Goal: Answer question/provide support

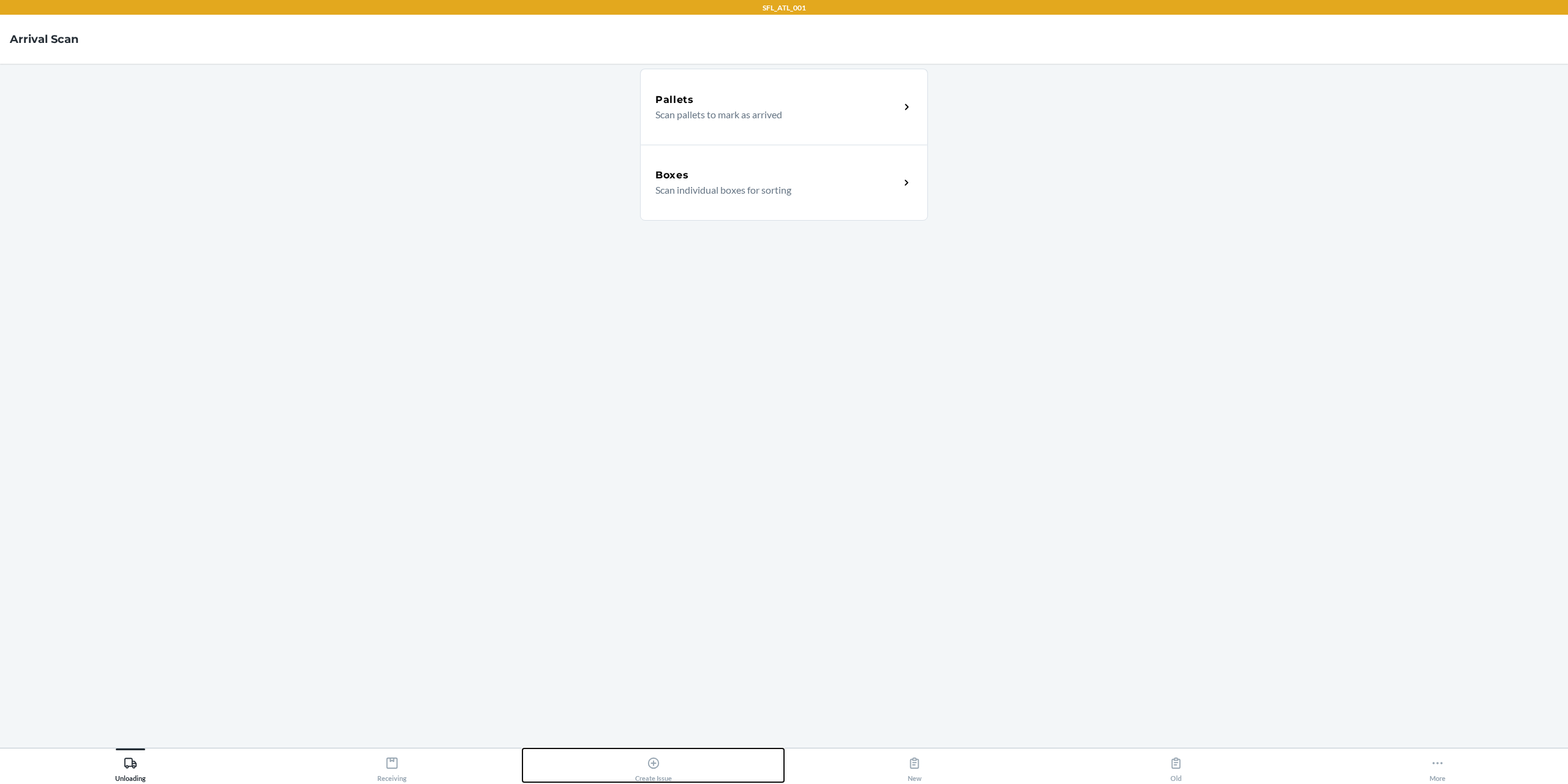
click at [643, 768] on div "Create Issue" at bounding box center [654, 766] width 37 height 31
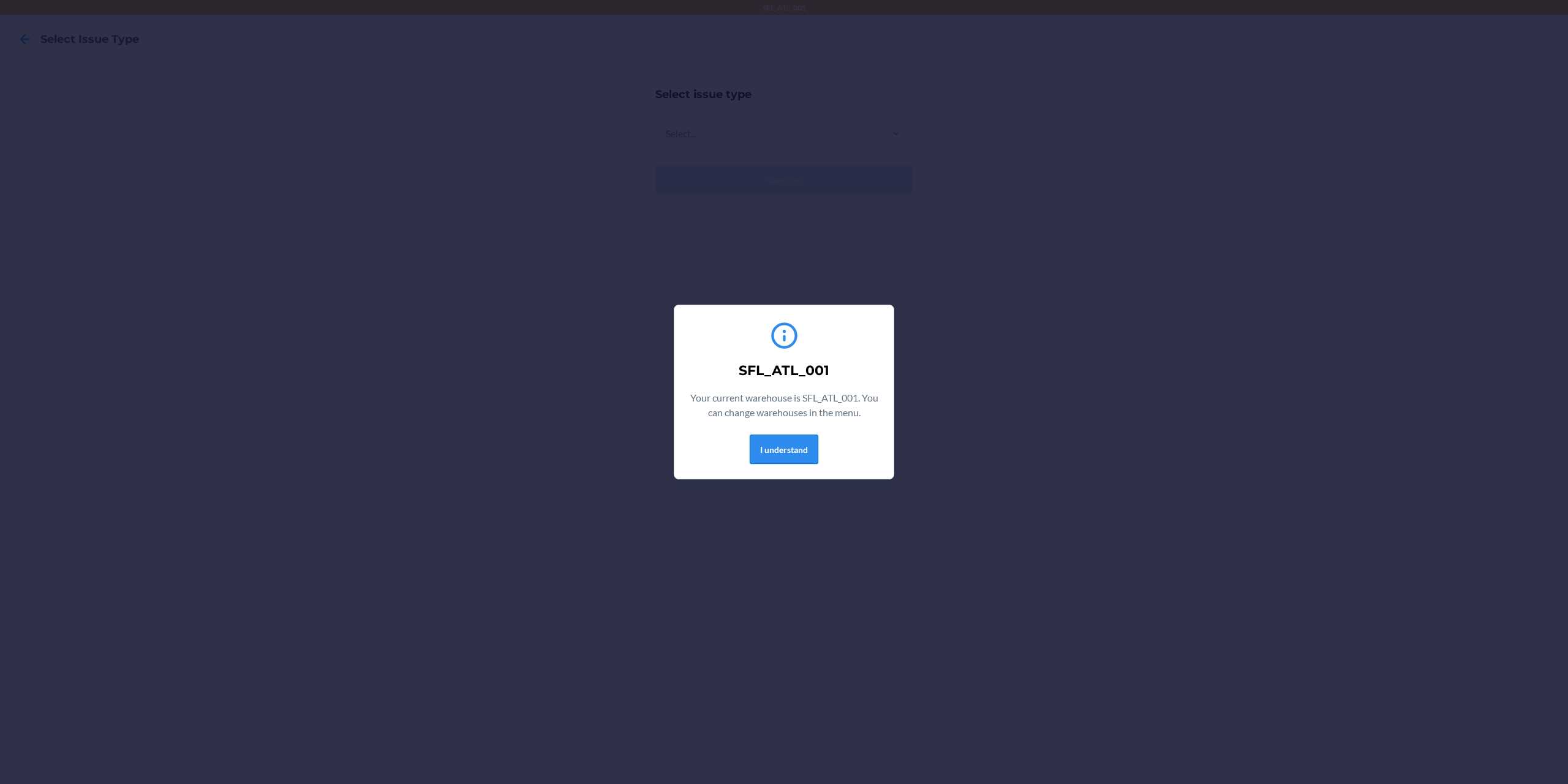
click at [777, 445] on button "I understand" at bounding box center [784, 449] width 69 height 29
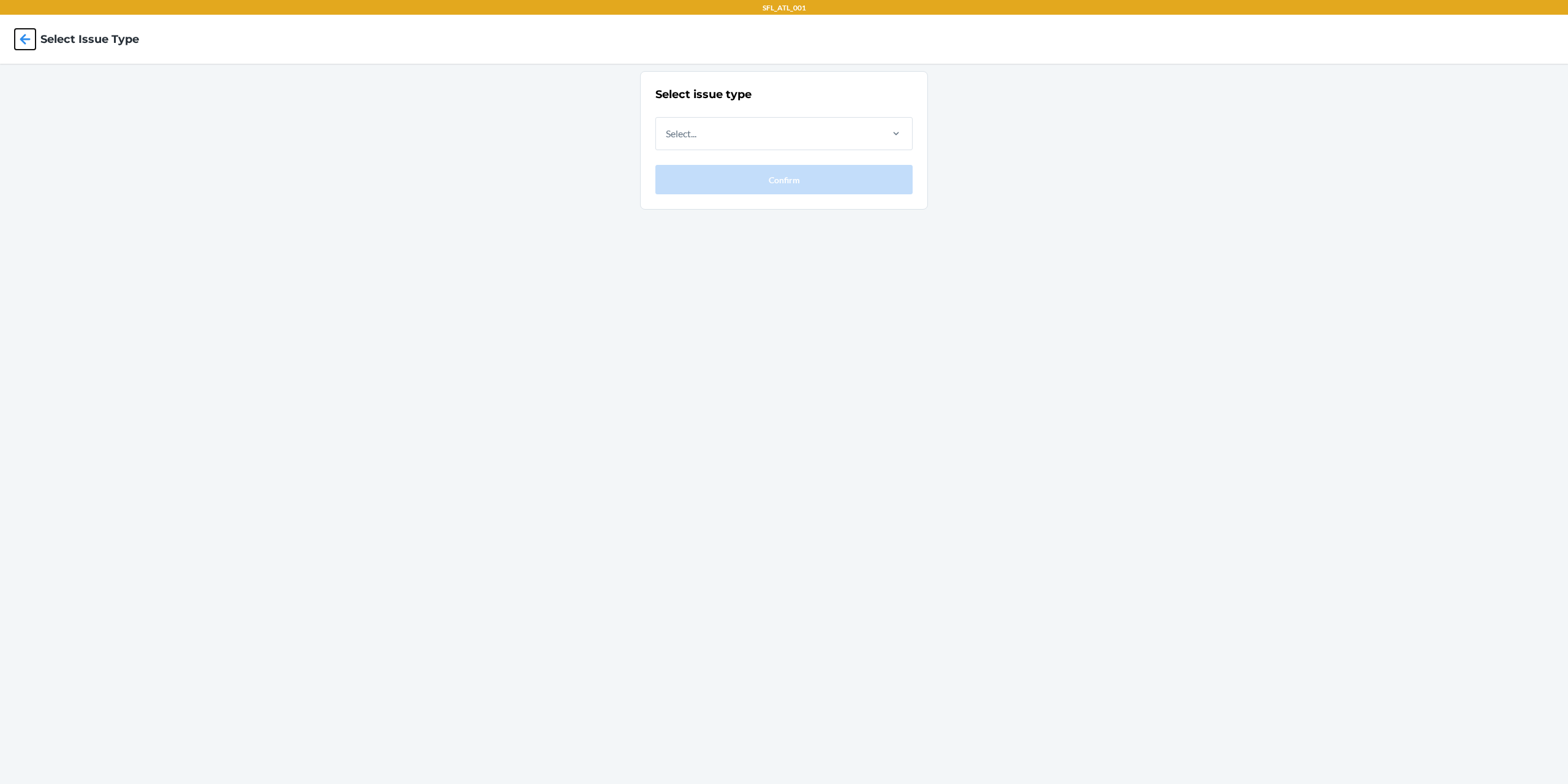
click at [33, 43] on icon at bounding box center [25, 39] width 21 height 21
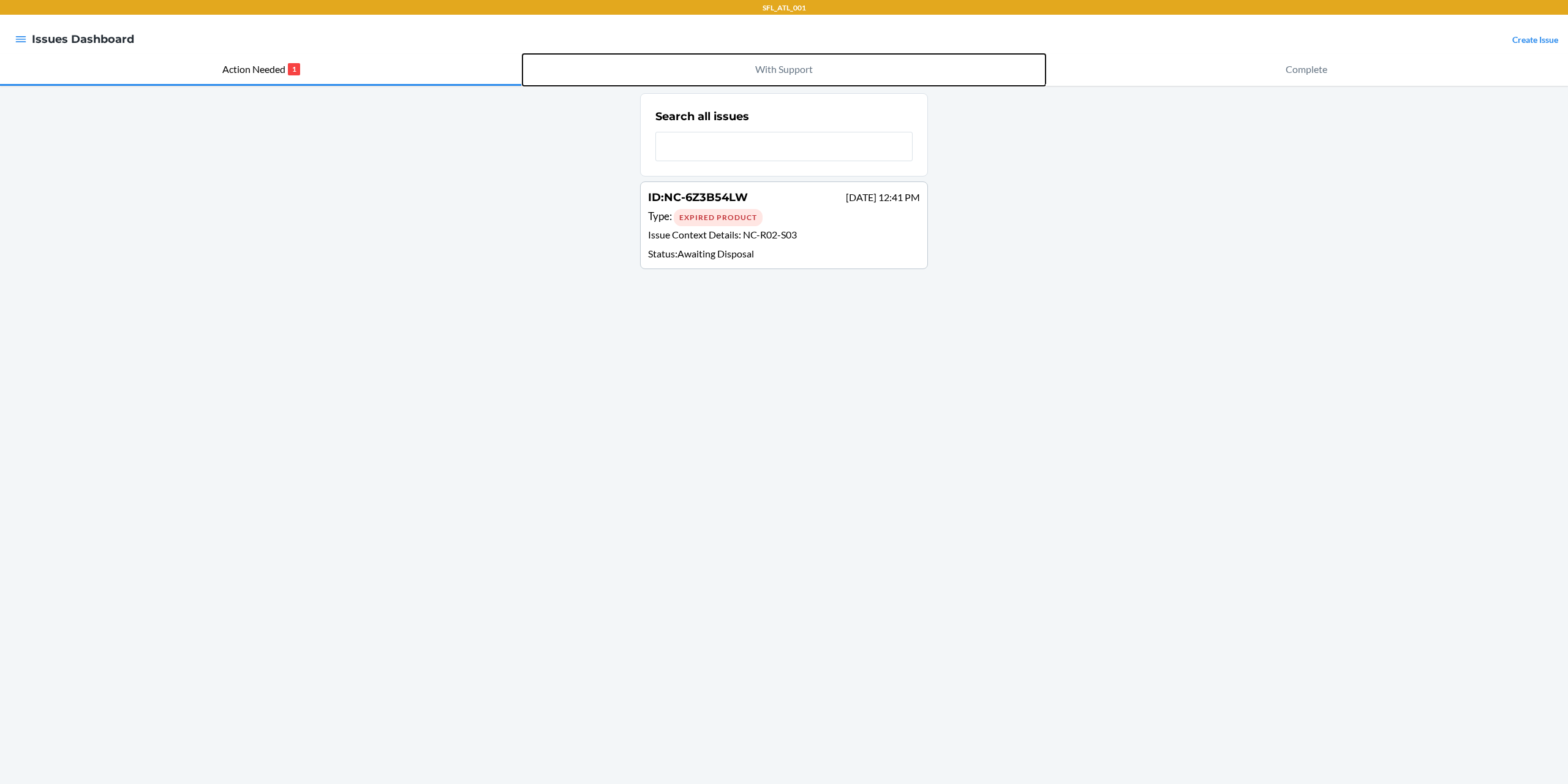
click at [776, 71] on p "With Support" at bounding box center [784, 69] width 58 height 14
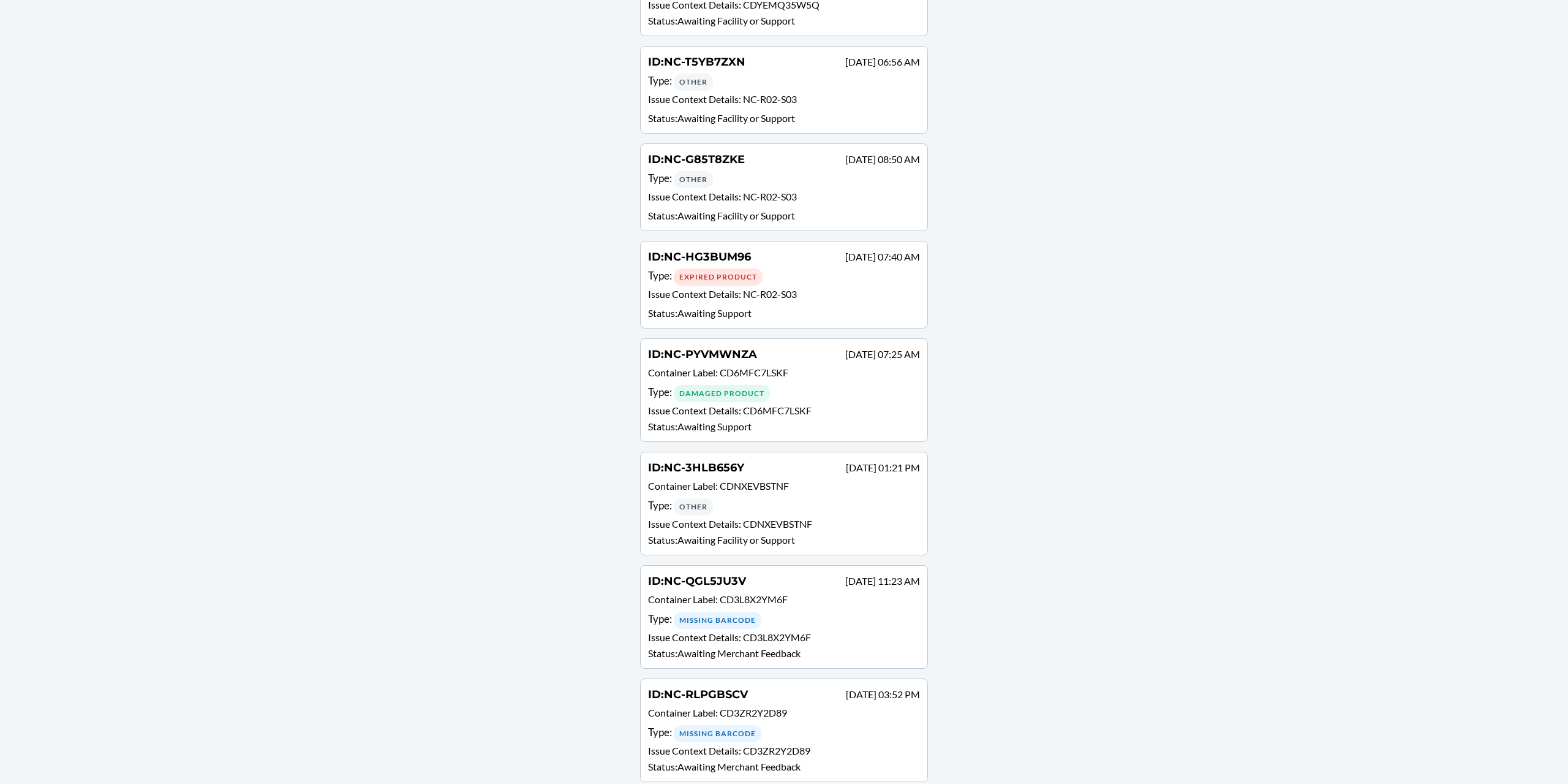
scroll to position [3724, 0]
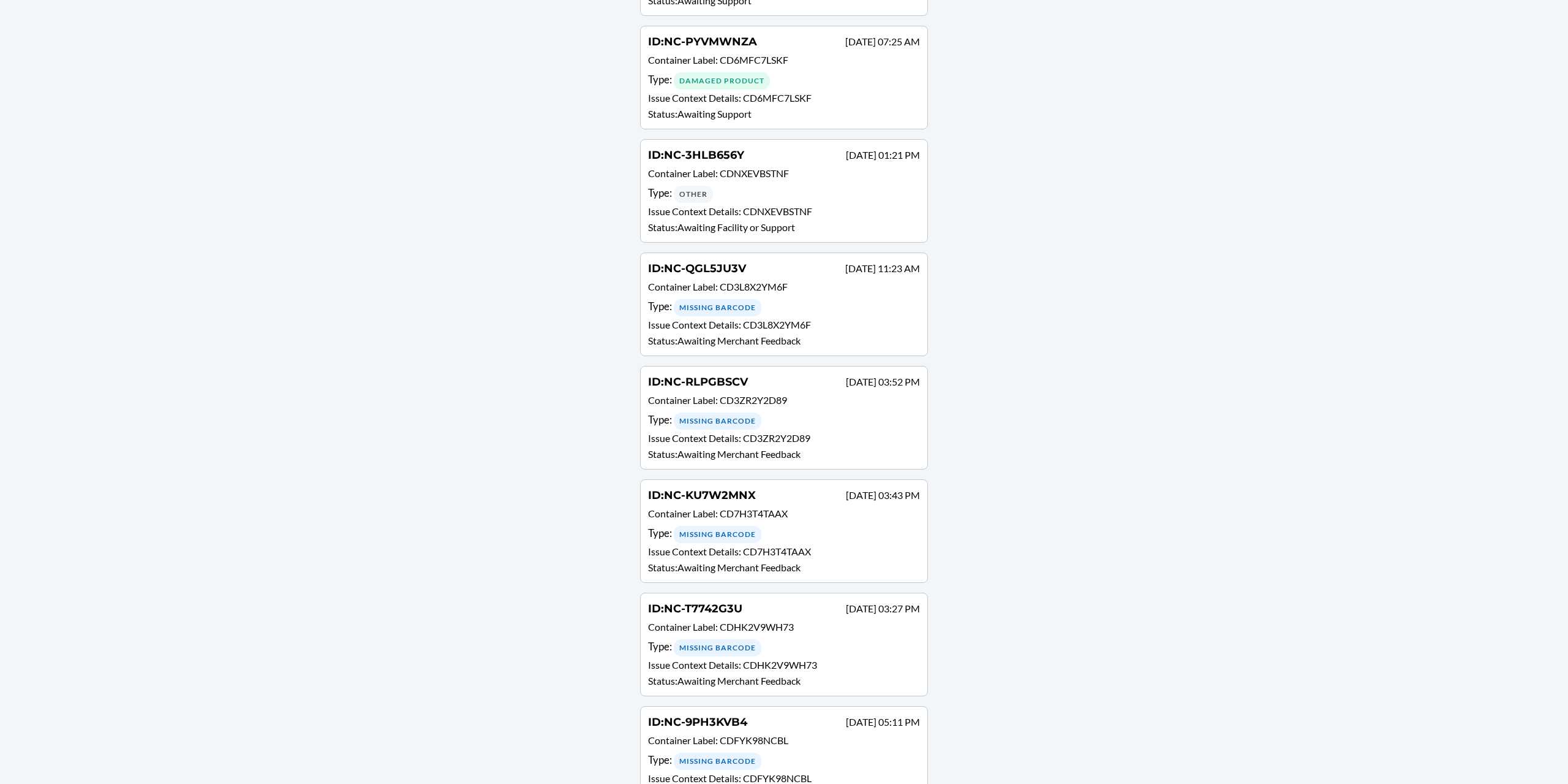
click at [802, 733] on p "Container Label : CDFYK98NCBL" at bounding box center [784, 741] width 272 height 18
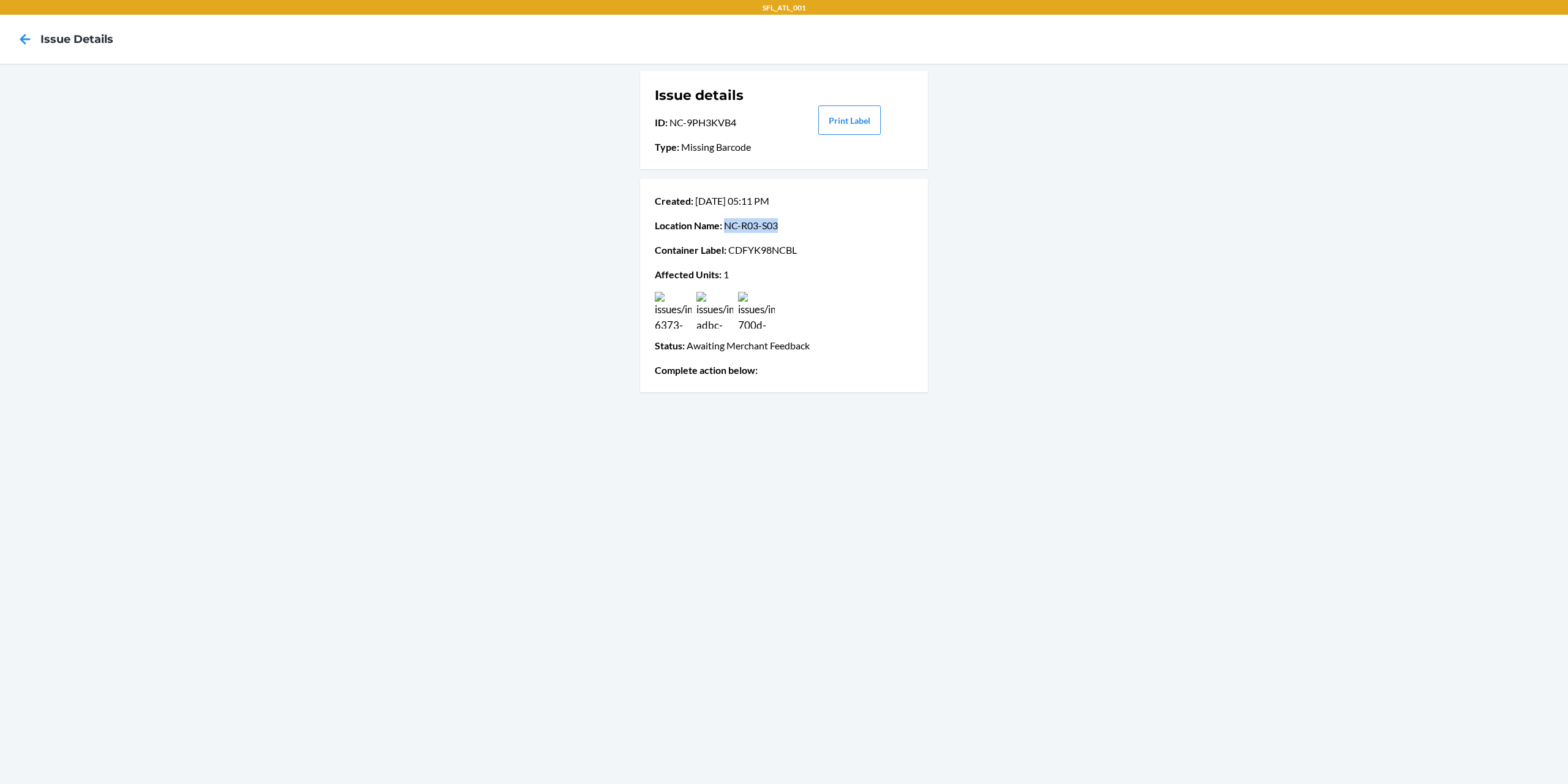
drag, startPoint x: 792, startPoint y: 225, endPoint x: 725, endPoint y: 225, distance: 67.0
click at [725, 225] on p "Location Name : [GEOGRAPHIC_DATA]-R03-S03" at bounding box center [784, 225] width 259 height 14
copy p "NC-R03-S03"
drag, startPoint x: 749, startPoint y: 126, endPoint x: 668, endPoint y: 121, distance: 81.2
click at [668, 121] on p "ID : NC-9PH3KVB4" at bounding box center [718, 123] width 128 height 14
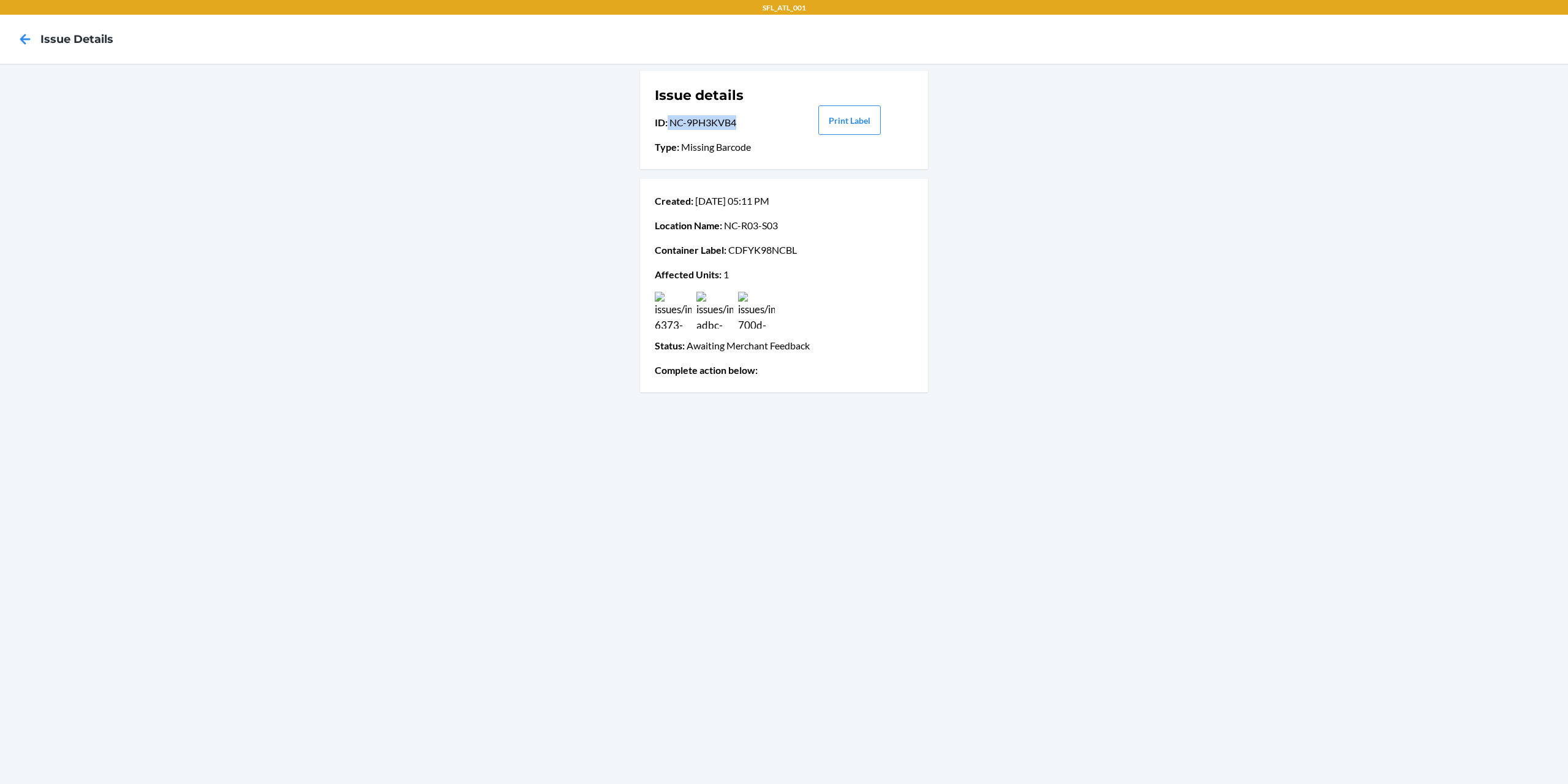
copy p "NC-9PH3KVB4"
click at [24, 40] on icon at bounding box center [25, 39] width 21 height 21
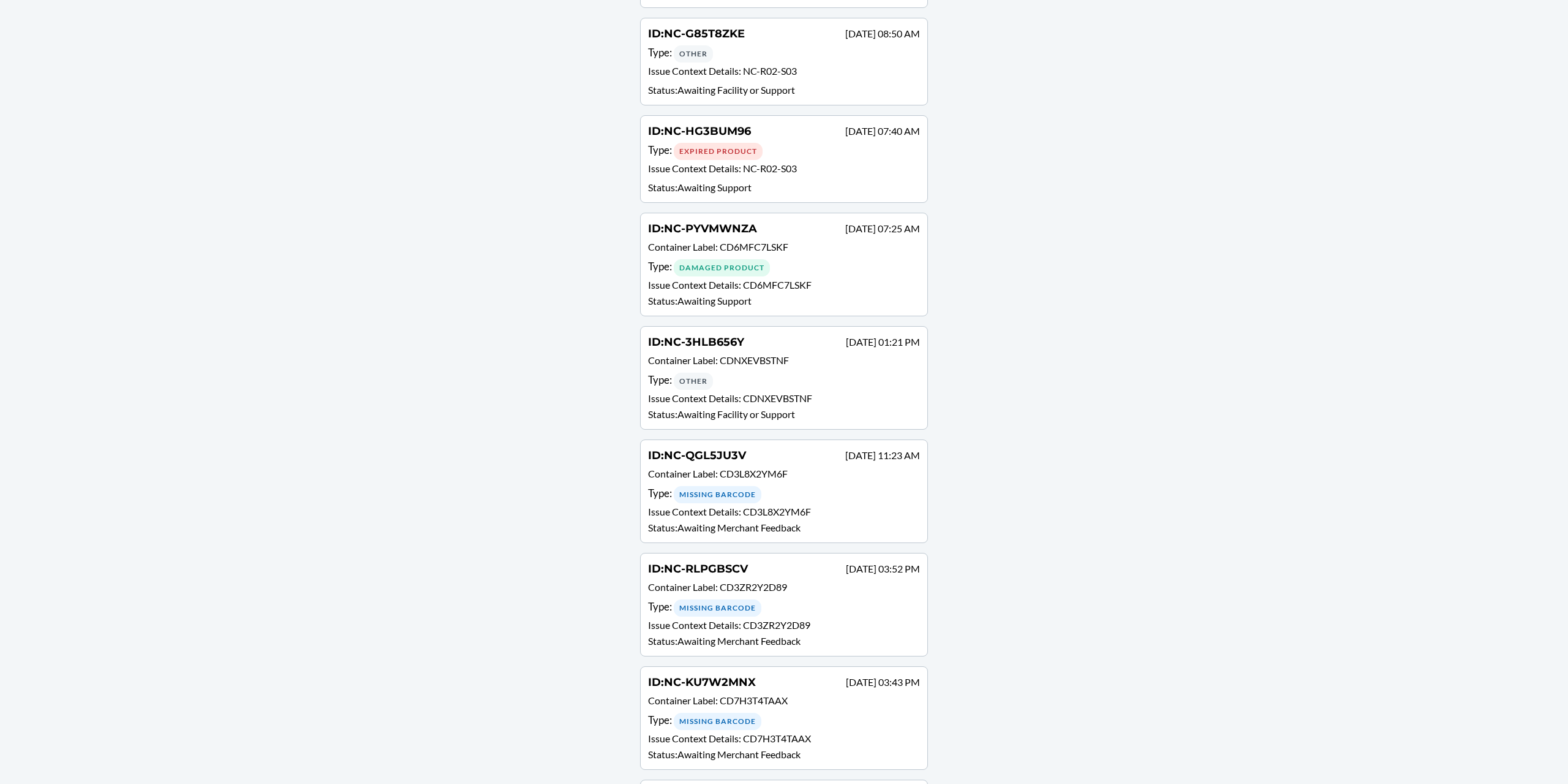
scroll to position [3612, 0]
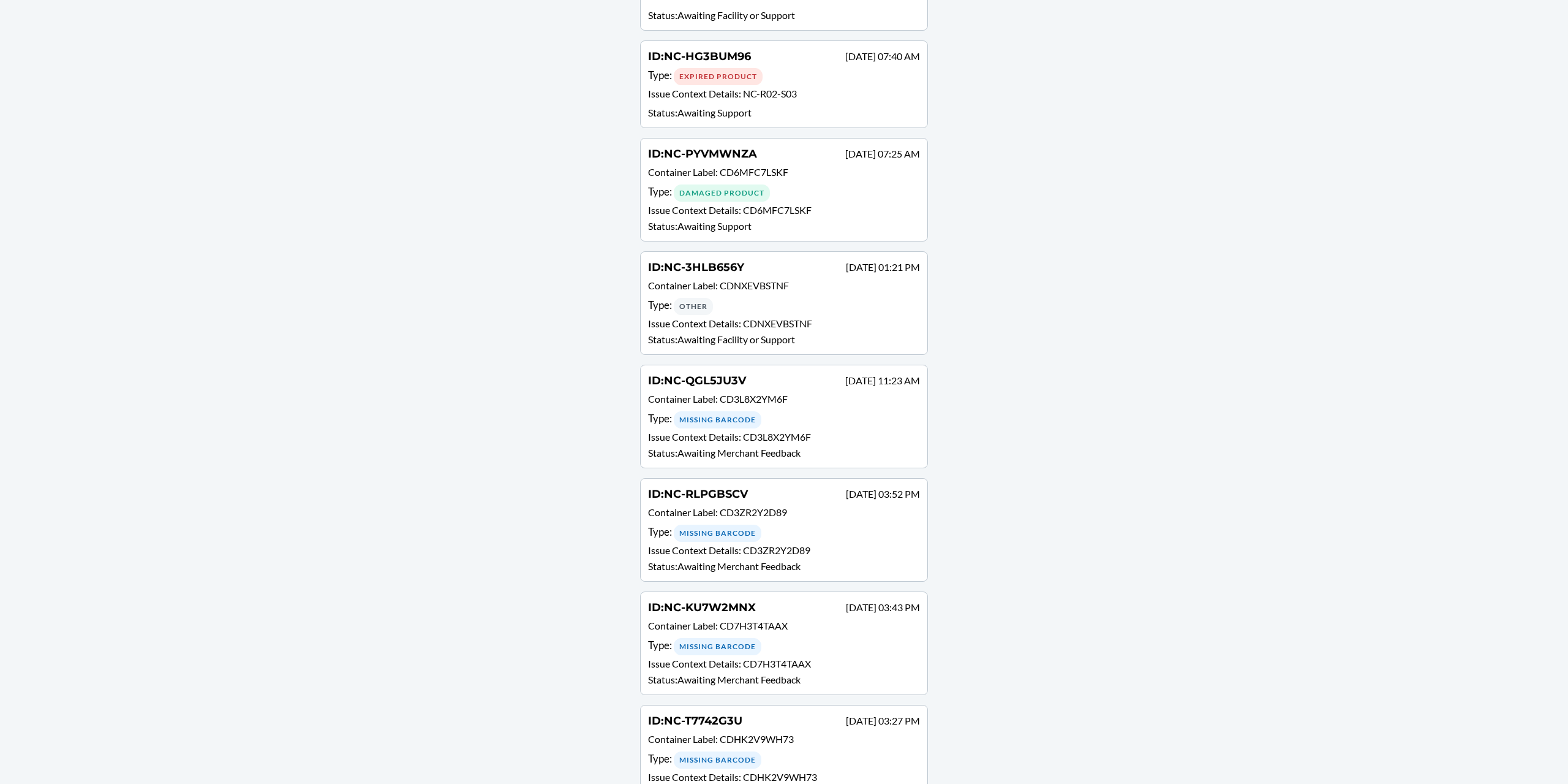
click at [778, 733] on span "CDHK2V9WH73" at bounding box center [757, 739] width 74 height 12
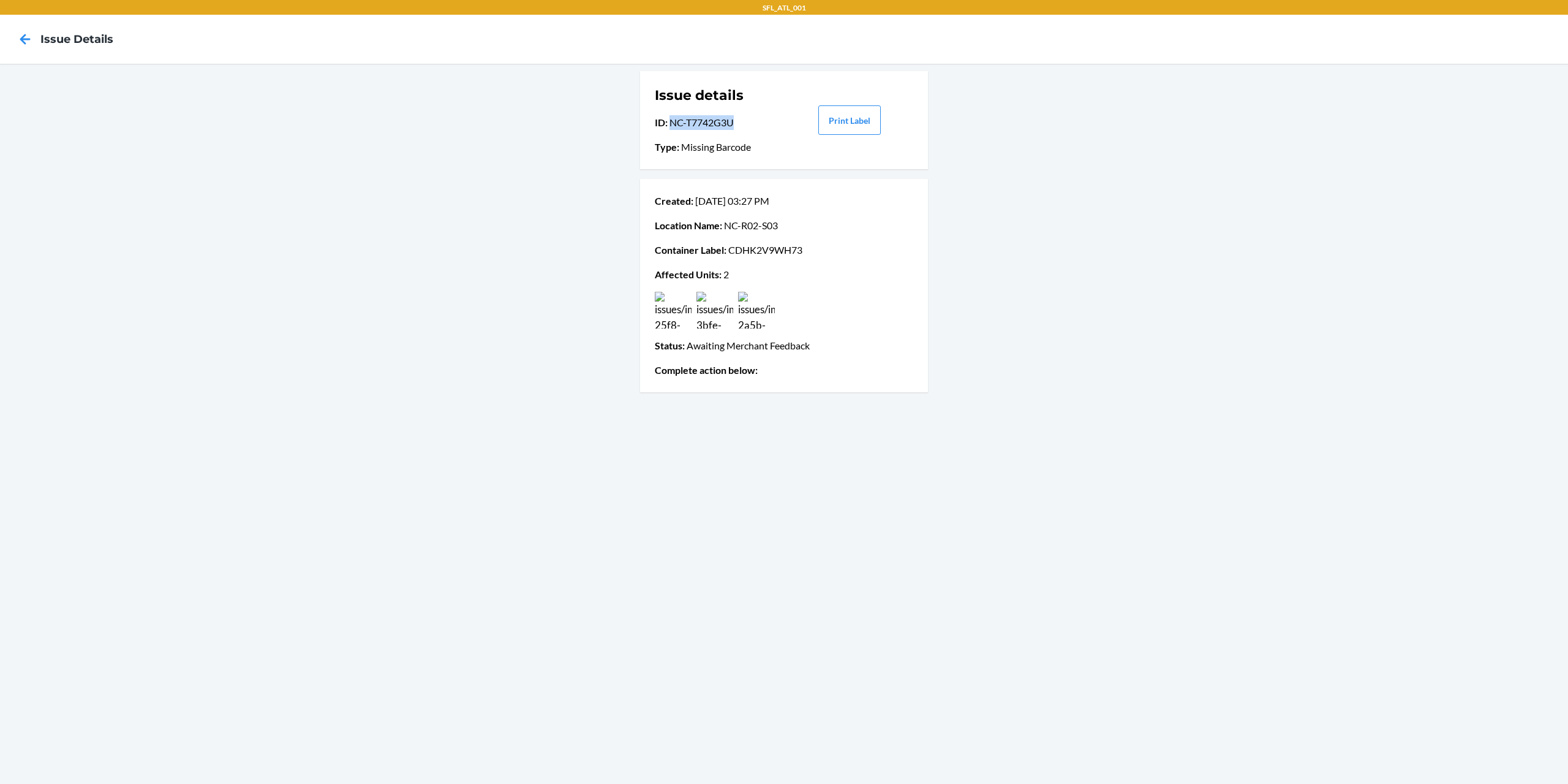
drag, startPoint x: 745, startPoint y: 123, endPoint x: 671, endPoint y: 123, distance: 74.0
click at [671, 123] on p "ID : NC-T7742G3U" at bounding box center [718, 123] width 128 height 14
copy p "NC-T7742G3U"
